Goal: Find specific page/section: Find specific page/section

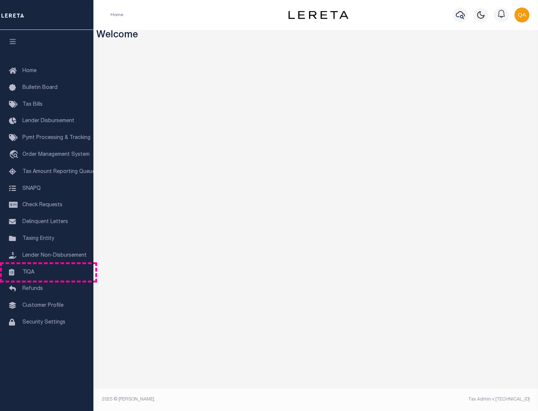
click at [47, 272] on link "TIQA" at bounding box center [46, 272] width 93 height 17
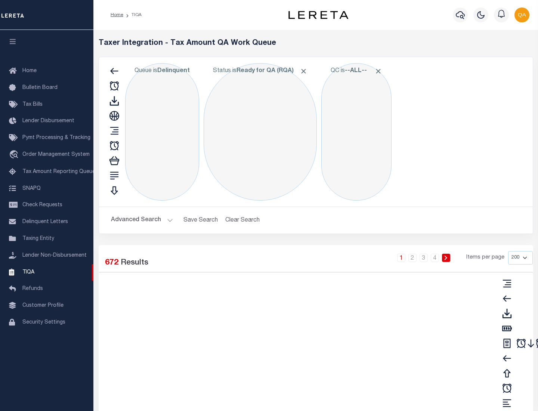
select select "200"
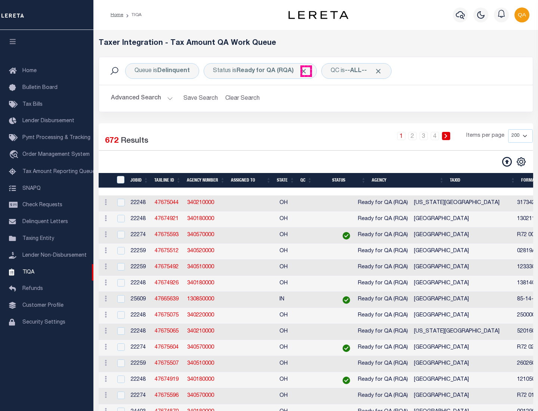
click at [306, 71] on span "Click to Remove" at bounding box center [304, 71] width 8 height 8
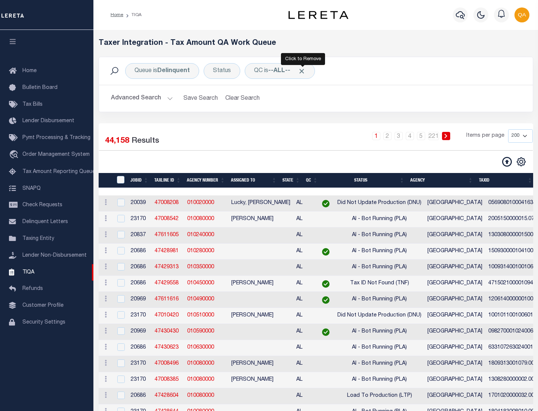
scroll to position [1597, 0]
